Goal: Task Accomplishment & Management: Manage account settings

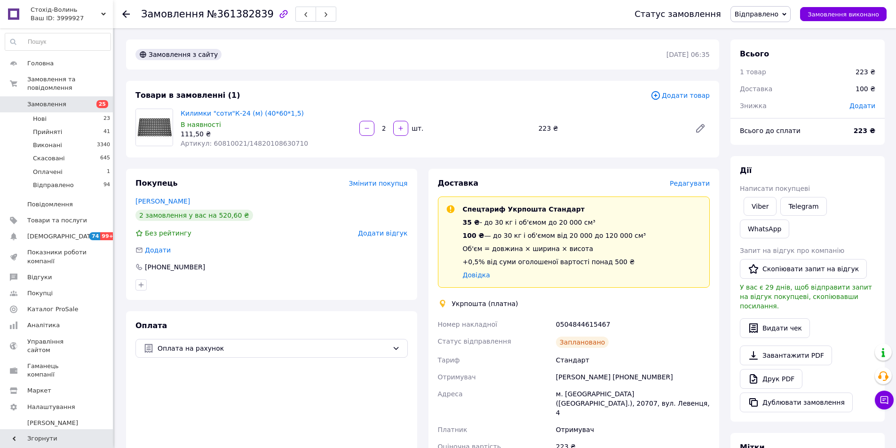
scroll to position [186, 0]
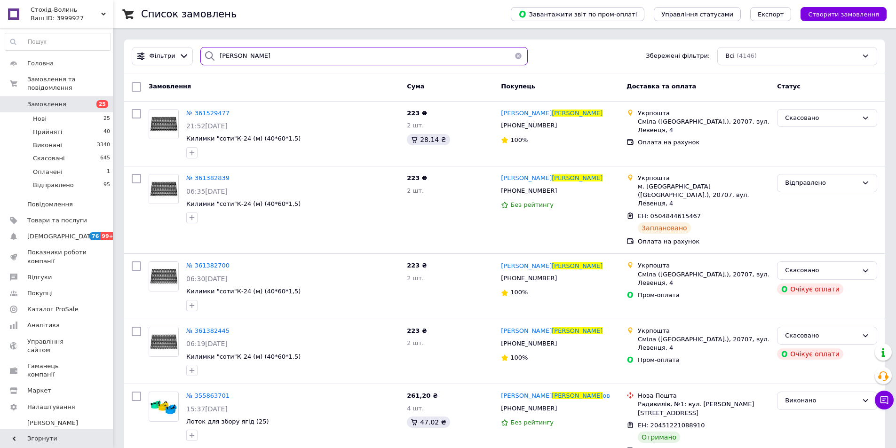
drag, startPoint x: 285, startPoint y: 57, endPoint x: 93, endPoint y: 22, distance: 195.5
click at [93, 22] on div "Стохід-Волинь Ваш ID: 3999927 Сайт Стохід-Волинь Кабінет покупця Перевірити ста…" at bounding box center [448, 325] width 896 height 650
paste input "оваль"
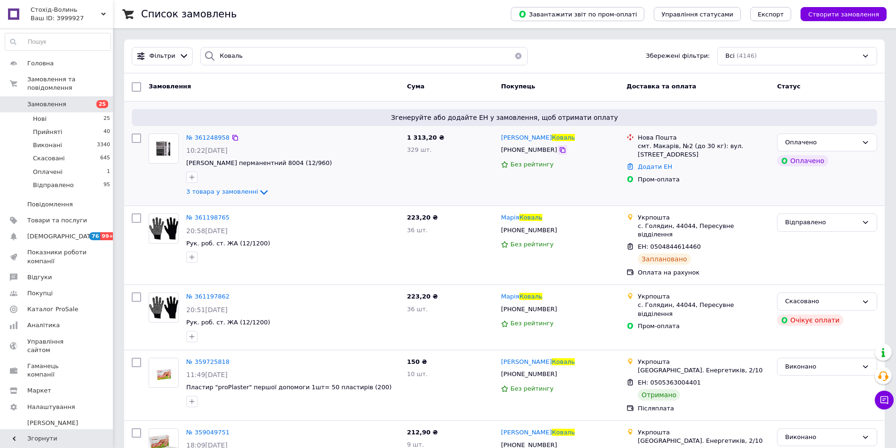
click at [560, 151] on icon at bounding box center [563, 150] width 6 height 6
click at [429, 390] on div "150 ₴ 10 шт." at bounding box center [450, 385] width 94 height 63
drag, startPoint x: 251, startPoint y: 50, endPoint x: 212, endPoint y: 49, distance: 39.0
click at [212, 49] on div "Коваль" at bounding box center [363, 56] width 327 height 18
paste input "80977300477"
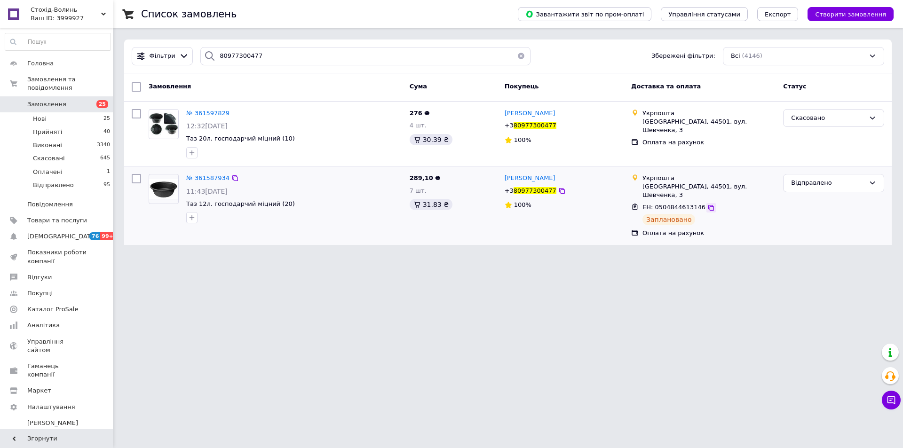
click at [707, 204] on icon at bounding box center [711, 208] width 8 height 8
drag, startPoint x: 324, startPoint y: 55, endPoint x: 165, endPoint y: 48, distance: 159.2
click at [165, 48] on div "Фільтри 80977300477 Збережені фільтри: Всі (4146)" at bounding box center [508, 56] width 760 height 18
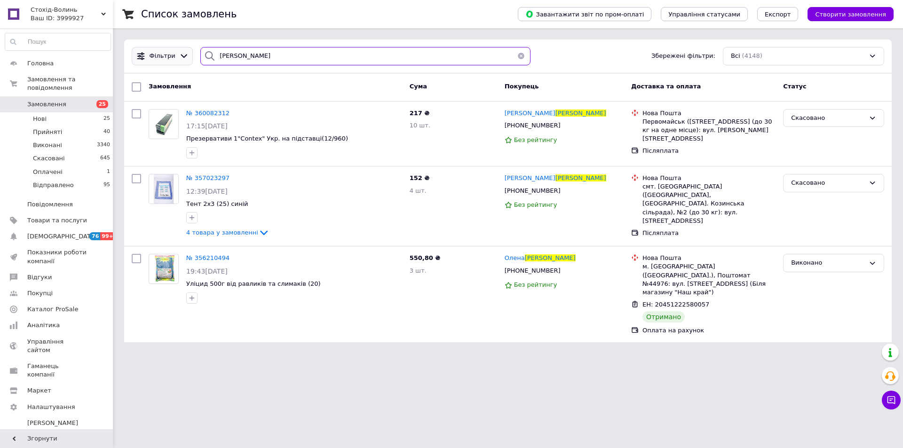
drag, startPoint x: 262, startPoint y: 58, endPoint x: 160, endPoint y: 55, distance: 101.6
click at [160, 55] on div "Фільтри писаренко Збережені фільтри: Всі (4148)" at bounding box center [508, 56] width 760 height 18
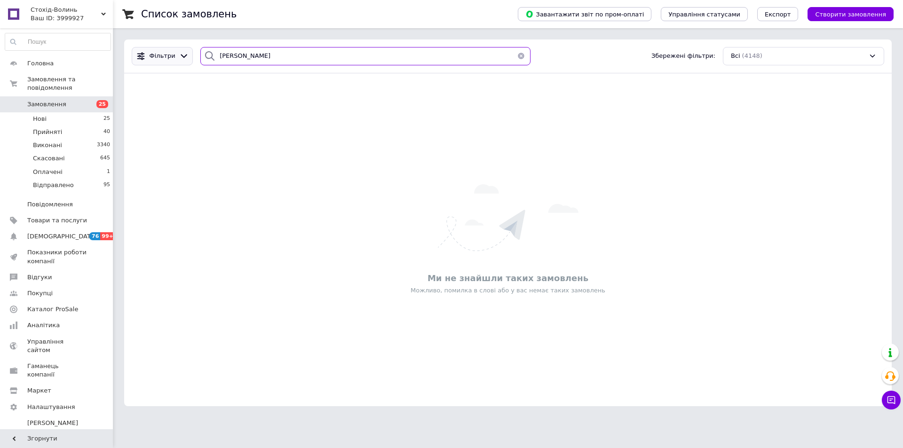
type input "[PERSON_NAME]"
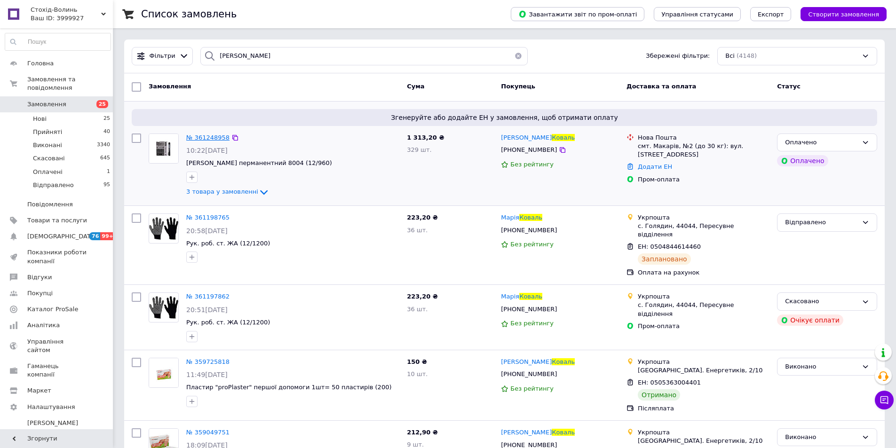
click at [212, 139] on span "№ 361248958" at bounding box center [207, 137] width 43 height 7
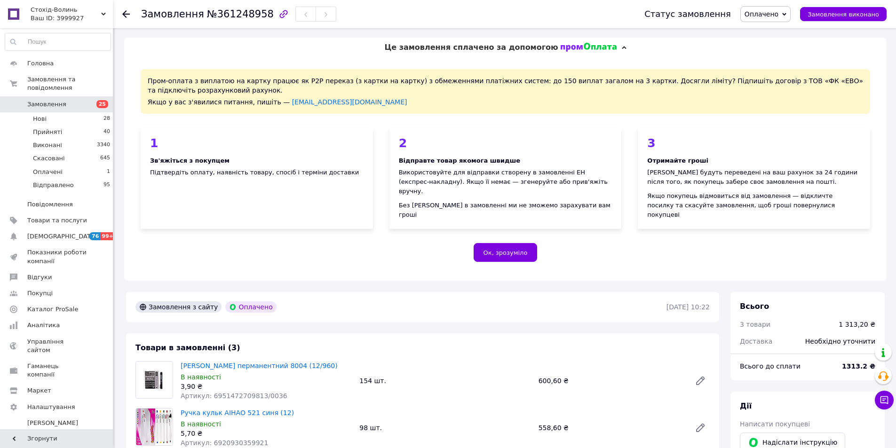
scroll to position [251, 0]
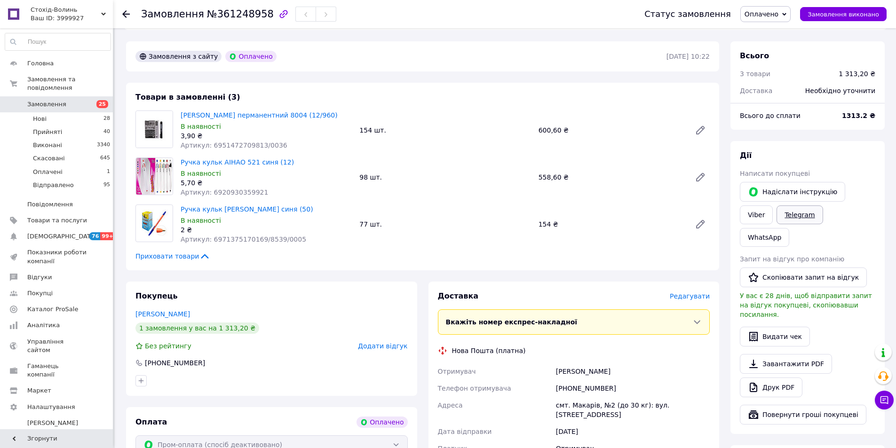
click at [777, 206] on link "Telegram" at bounding box center [800, 215] width 46 height 19
click at [791, 185] on button "Надіслати інструкцію" at bounding box center [792, 192] width 105 height 20
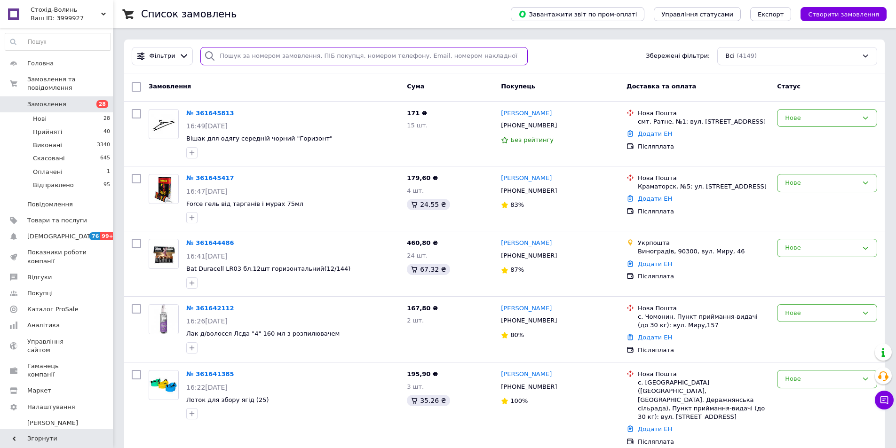
click at [277, 50] on input "search" at bounding box center [363, 56] width 327 height 18
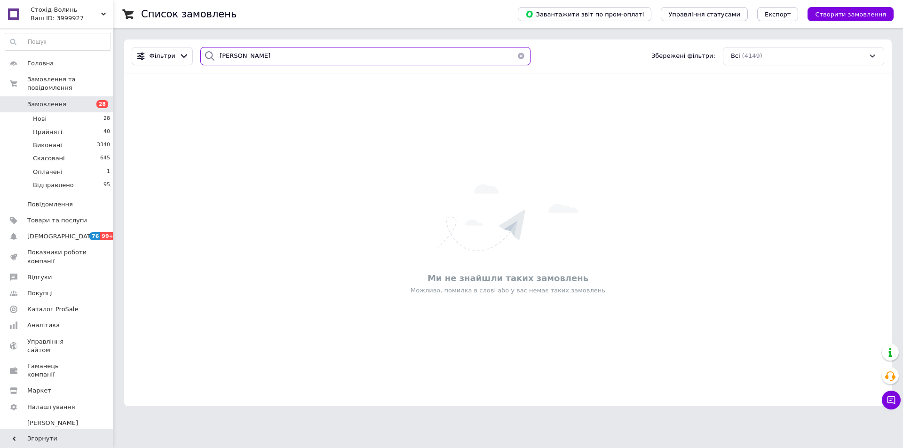
type input "[PERSON_NAME]"
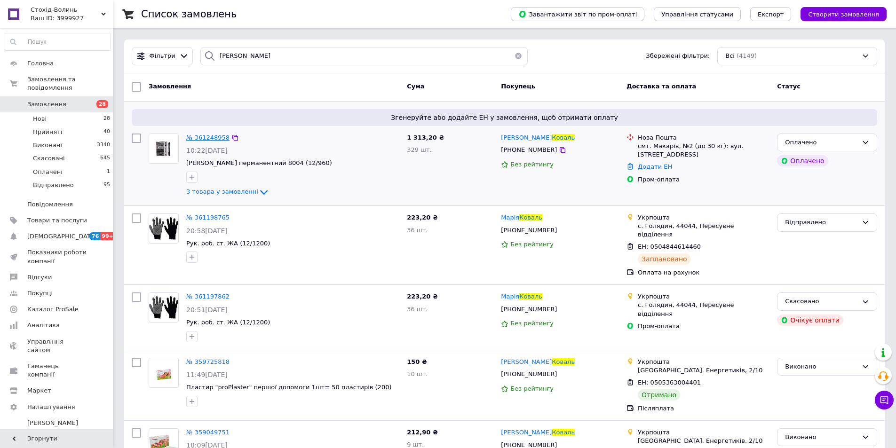
click at [217, 134] on span "№ 361248958" at bounding box center [207, 137] width 43 height 7
click at [202, 79] on div "Замовлення" at bounding box center [274, 87] width 258 height 17
click at [703, 244] on icon at bounding box center [707, 248] width 8 height 8
